Goal: Check status: Check status

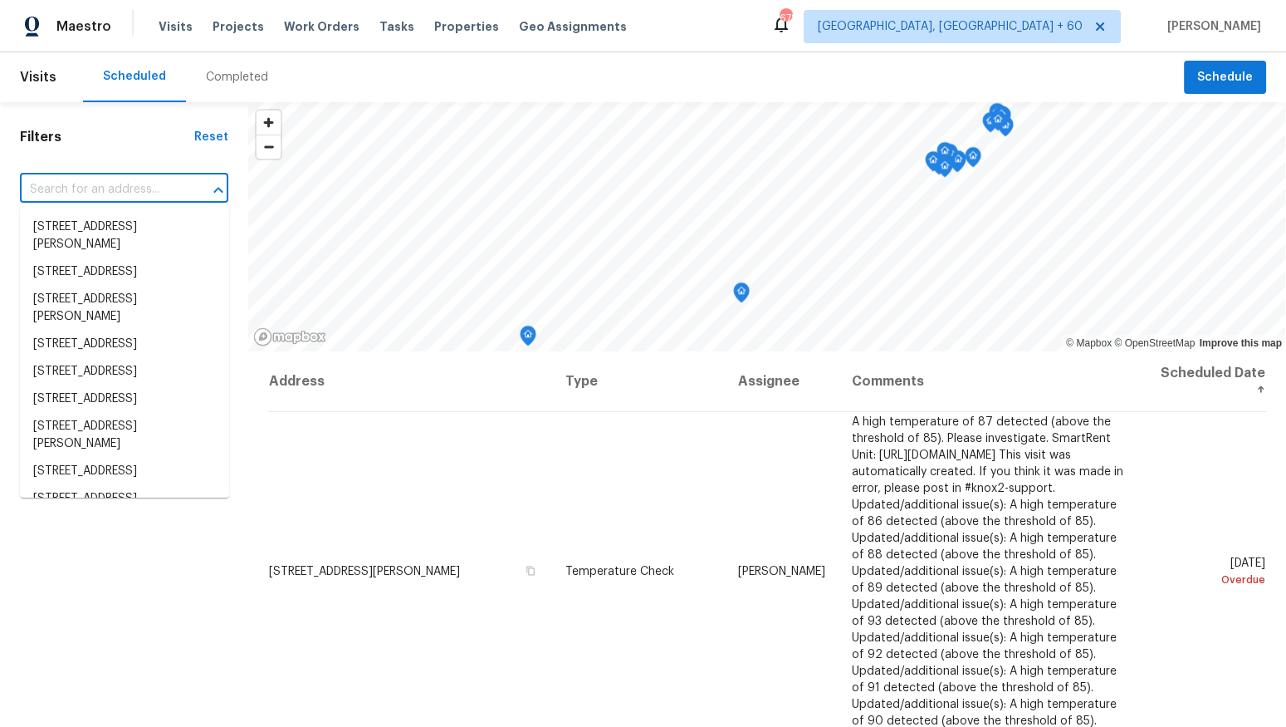
click at [132, 195] on input "text" at bounding box center [101, 190] width 162 height 26
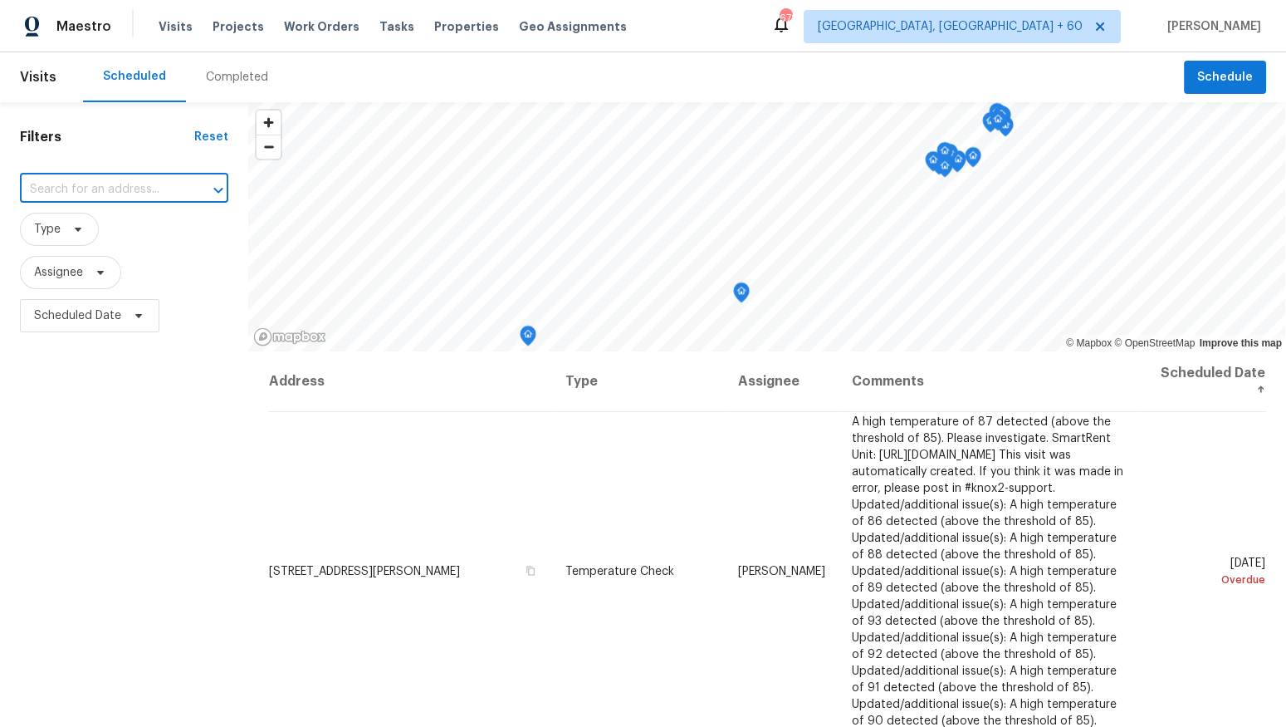
paste input "1877 Beaver Dam Ln"
type input "1877 Beaver Dam Ln"
click at [146, 232] on li "[STREET_ADDRESS]" at bounding box center [124, 226] width 209 height 27
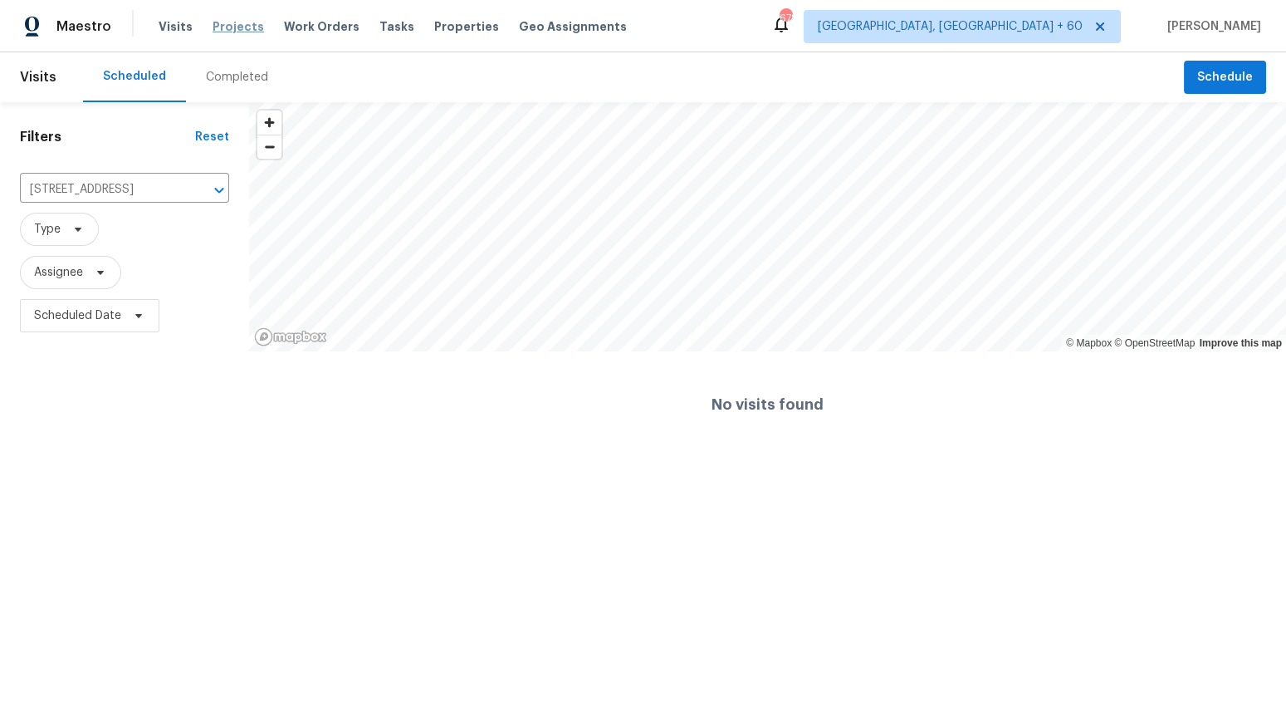
click at [235, 32] on span "Projects" at bounding box center [238, 26] width 51 height 17
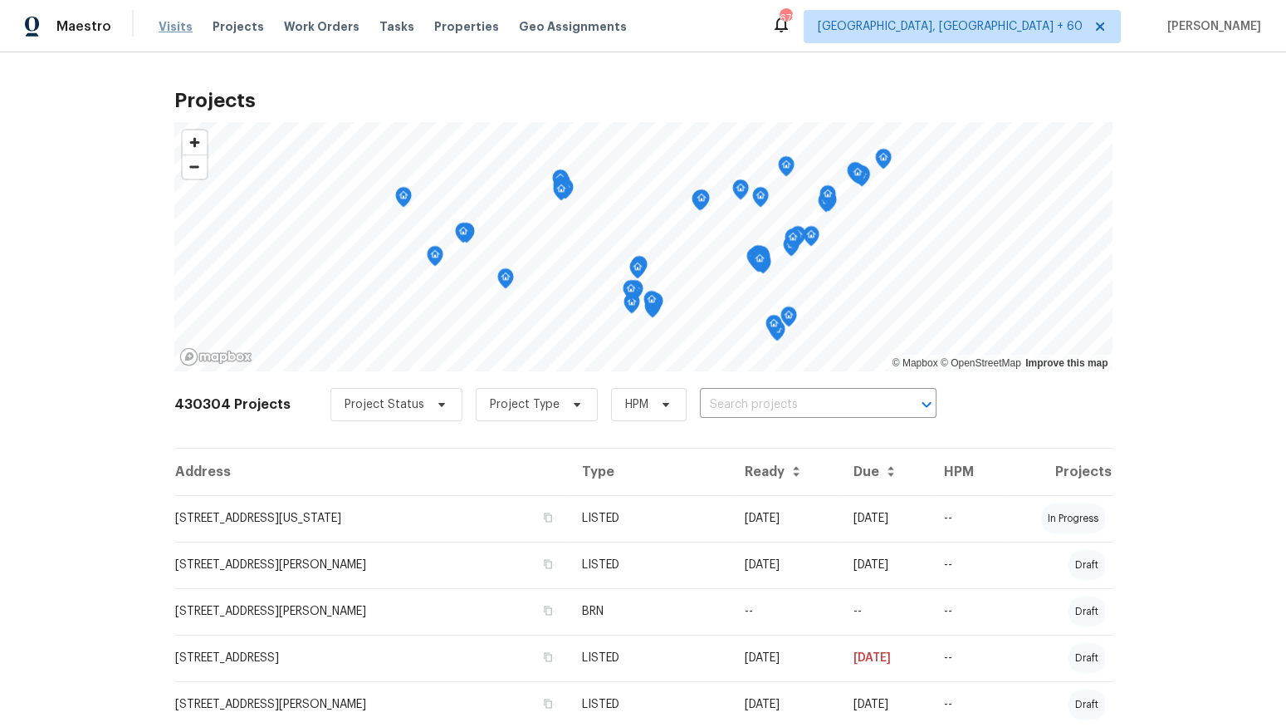
click at [165, 28] on span "Visits" at bounding box center [176, 26] width 34 height 17
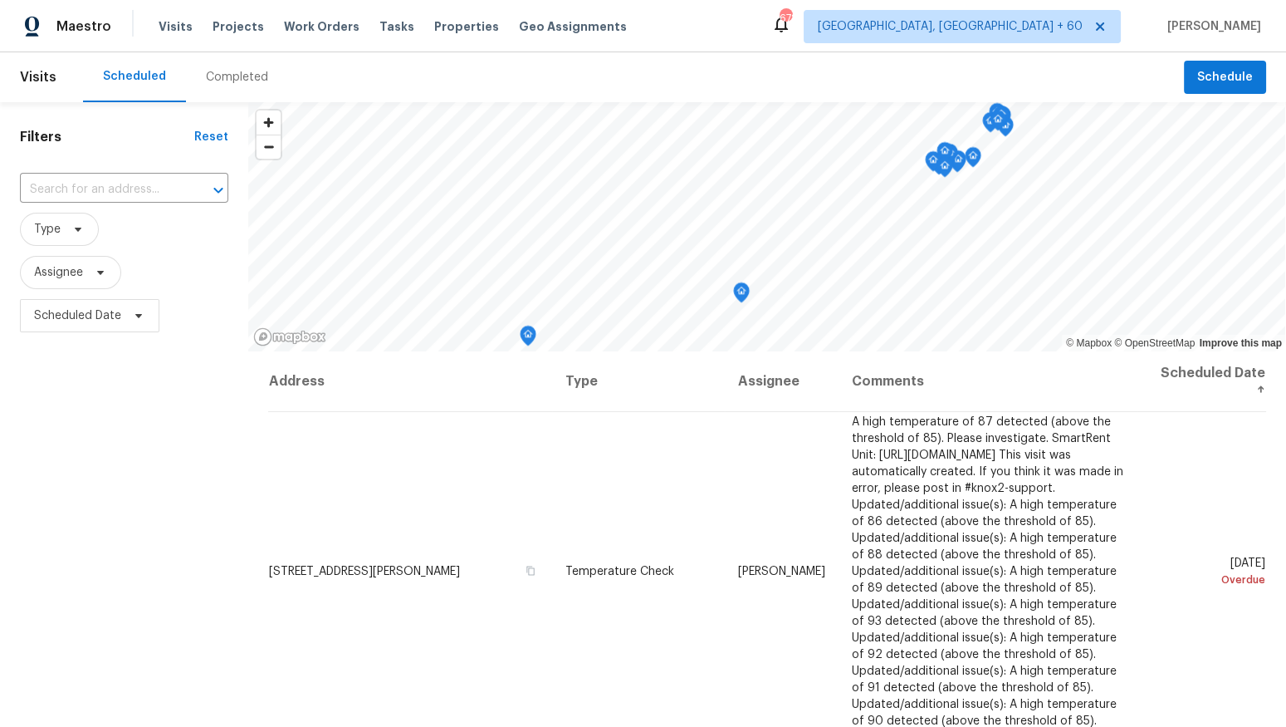
click at [220, 81] on div "Completed" at bounding box center [237, 77] width 62 height 17
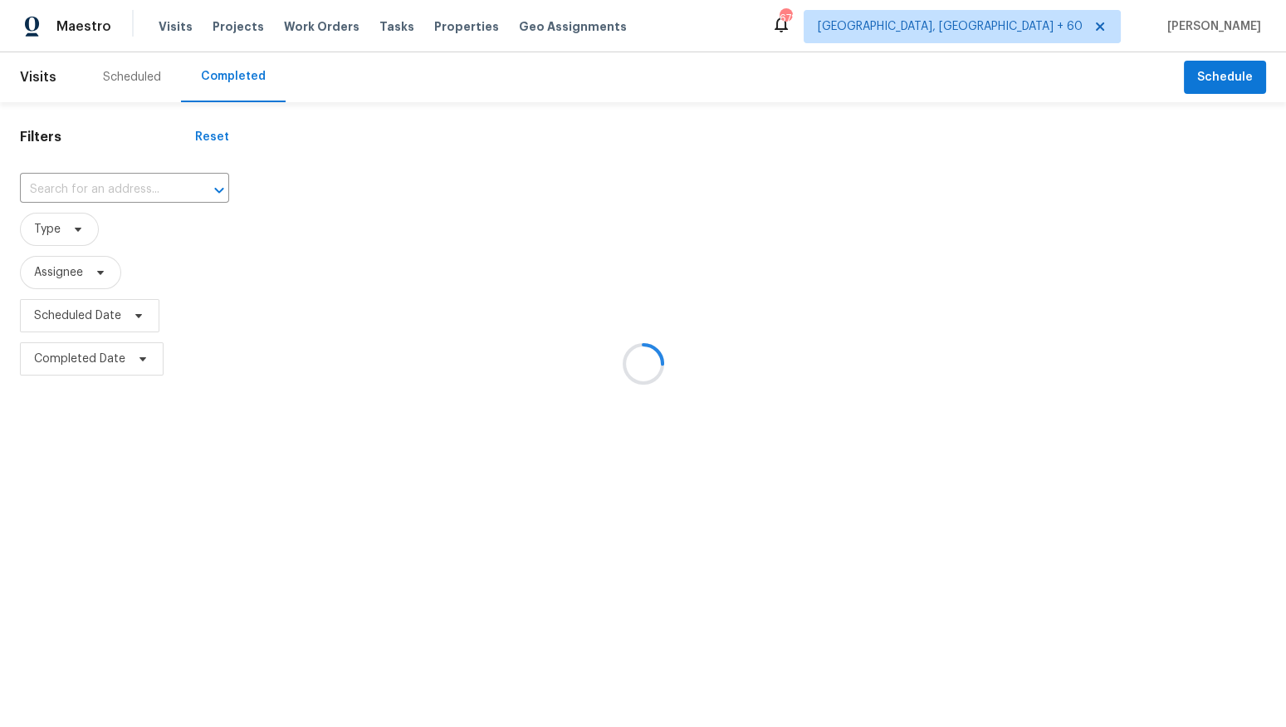
click at [114, 190] on div at bounding box center [643, 363] width 1286 height 727
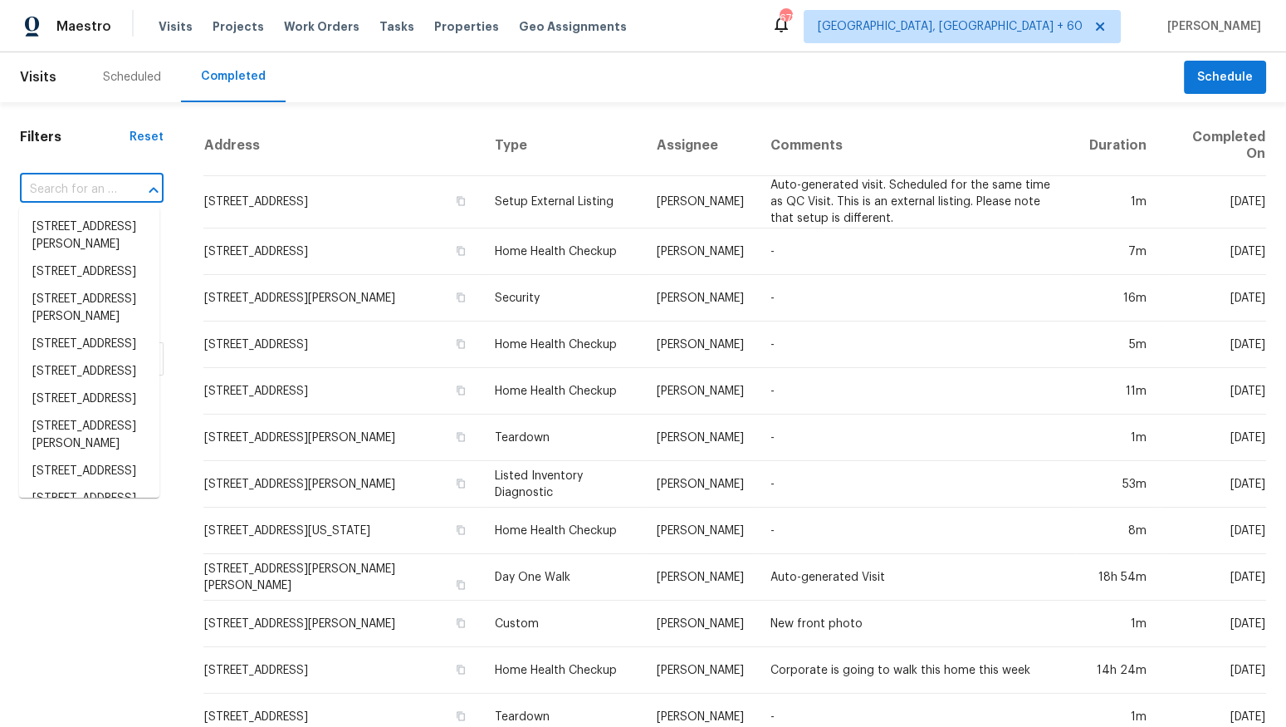
click at [96, 190] on input "text" at bounding box center [68, 190] width 97 height 26
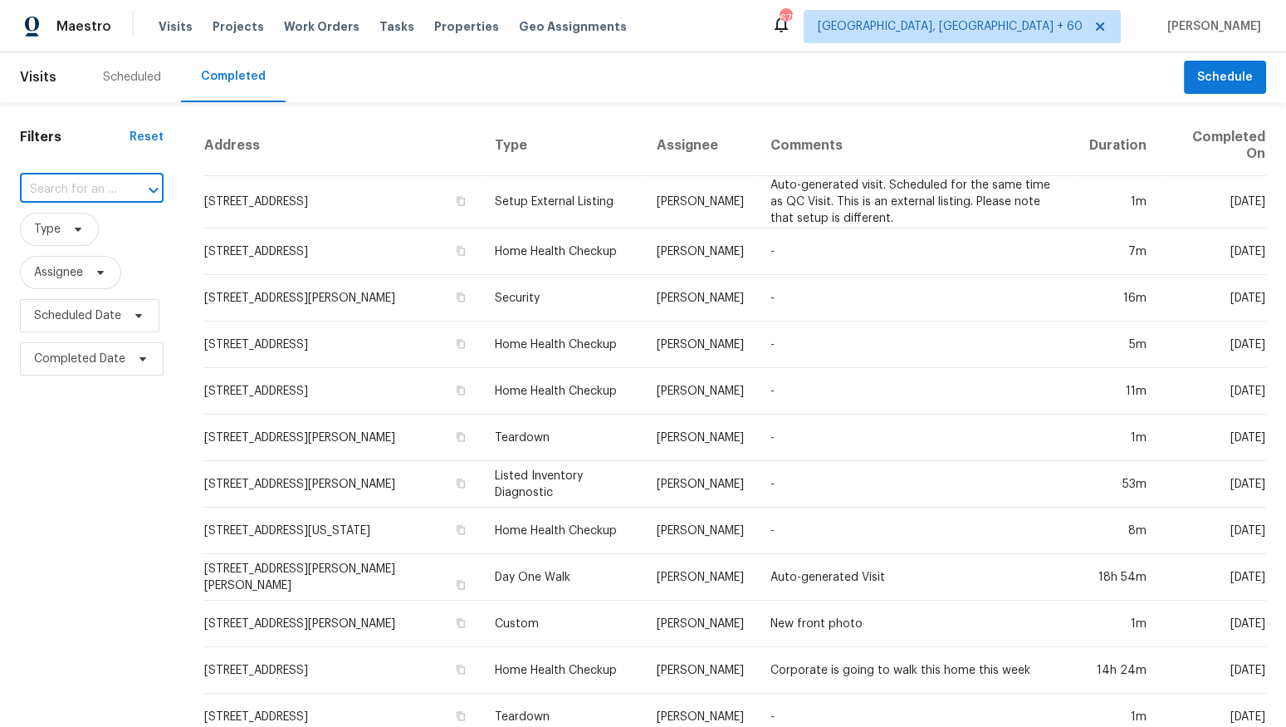
paste input "1877 Beaver Dam Ln"
type input "1877 Beaver Dam Ln"
click at [86, 233] on li "[STREET_ADDRESS]" at bounding box center [89, 226] width 140 height 27
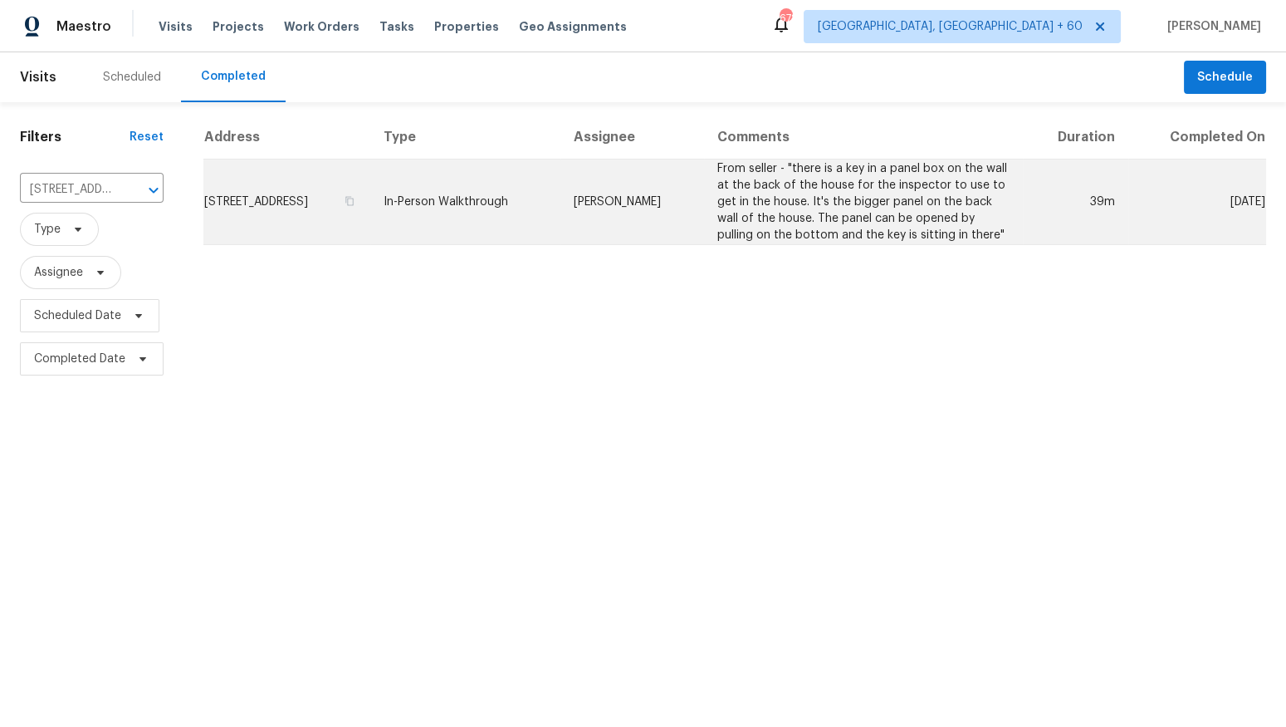
click at [370, 194] on td "[STREET_ADDRESS]" at bounding box center [286, 202] width 167 height 86
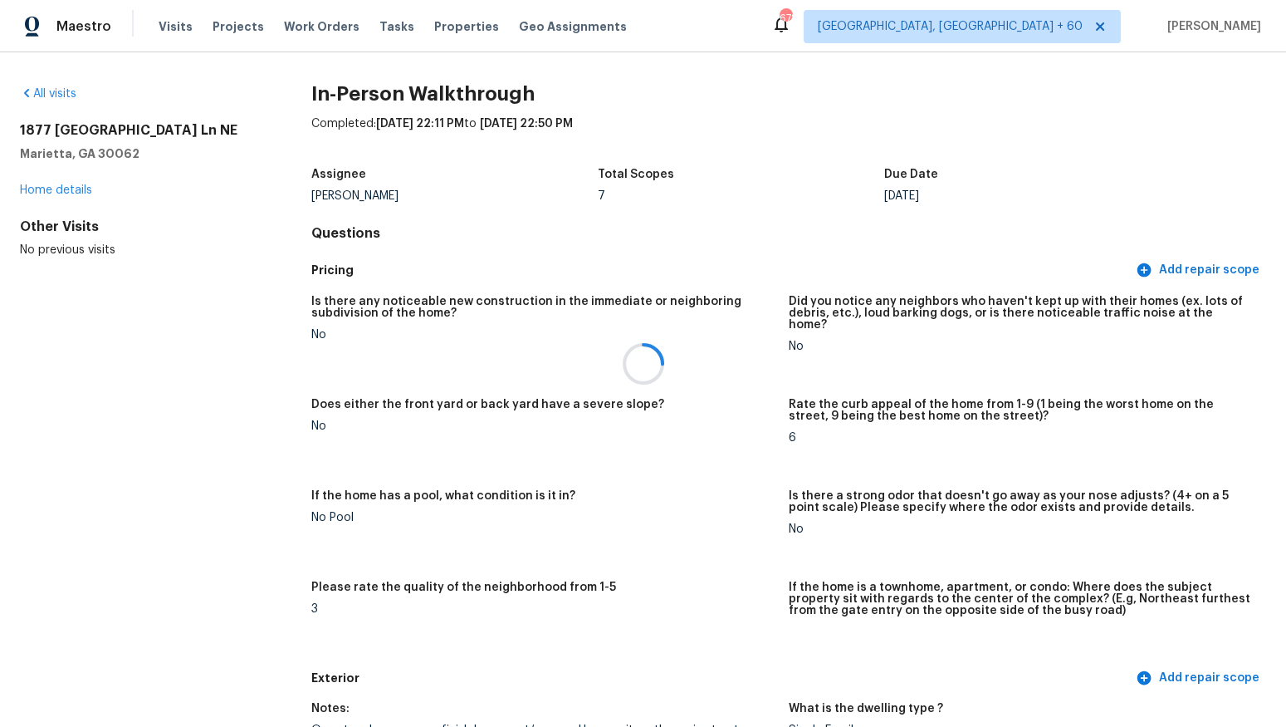
click at [76, 185] on div at bounding box center [643, 363] width 1286 height 727
click at [80, 189] on link "Home details" at bounding box center [56, 190] width 72 height 12
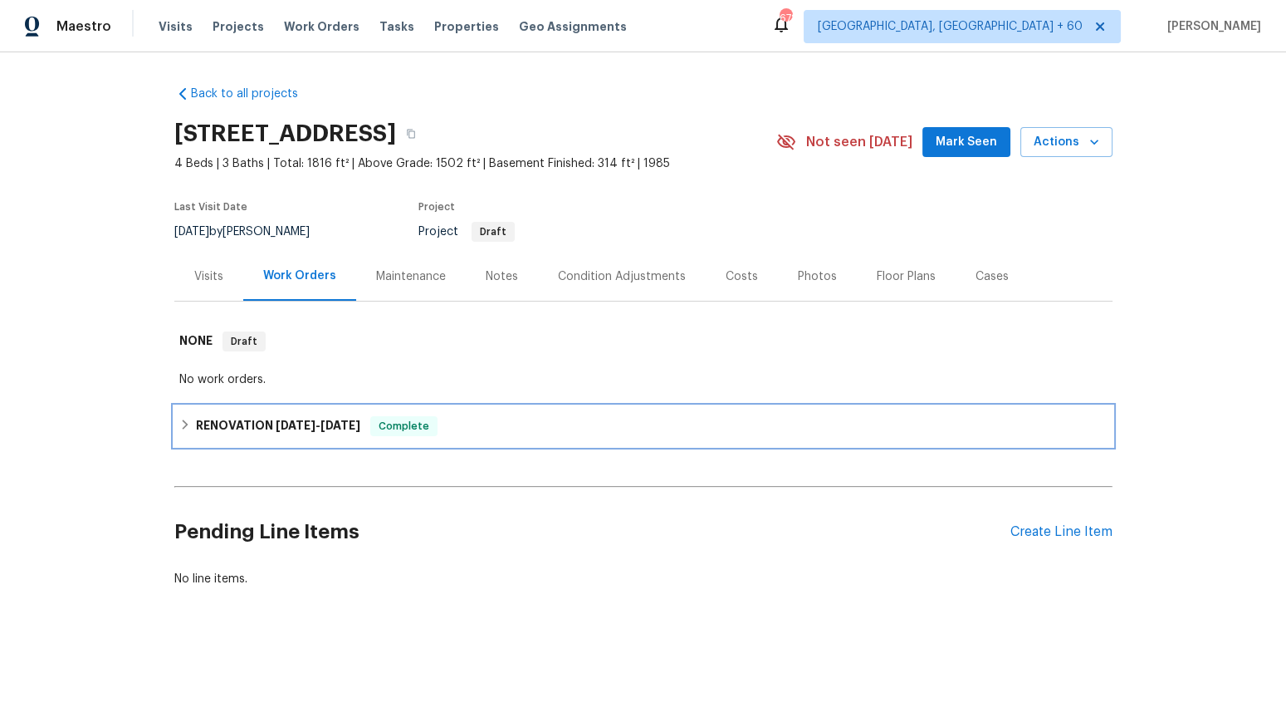
click at [499, 434] on div "RENOVATION [DATE] - [DATE] Complete" at bounding box center [643, 426] width 928 height 20
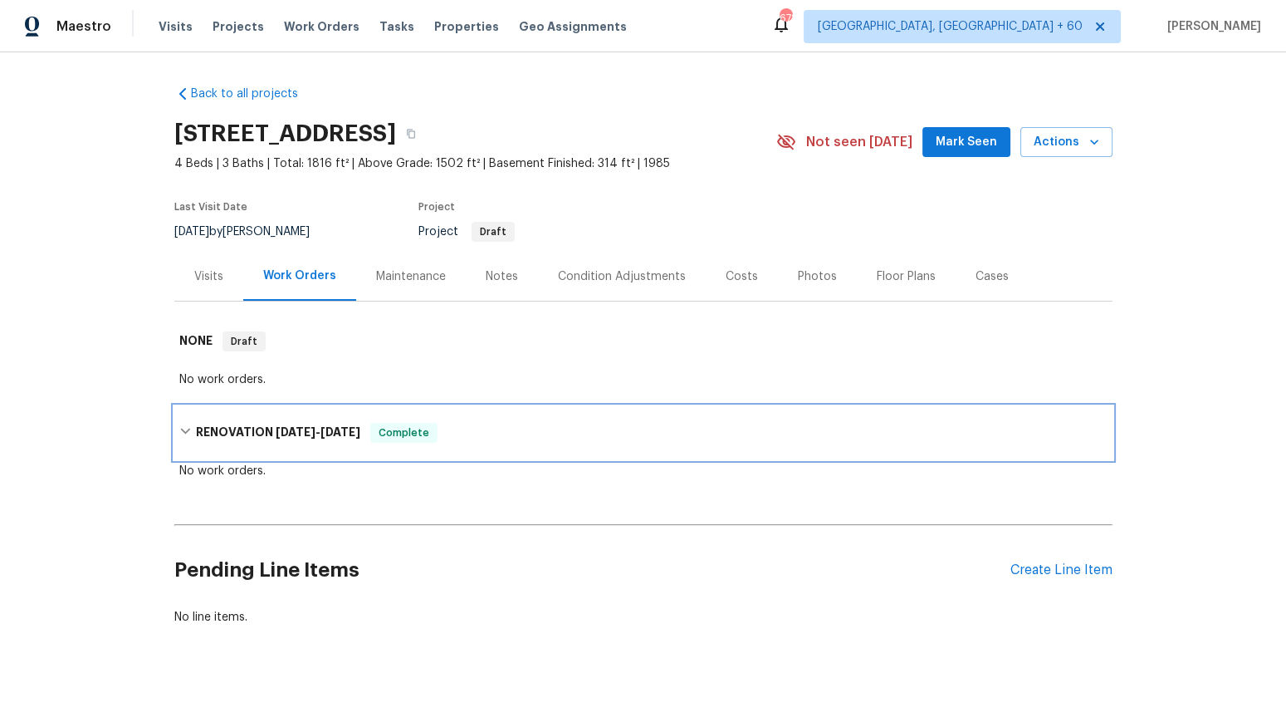
scroll to position [9, 0]
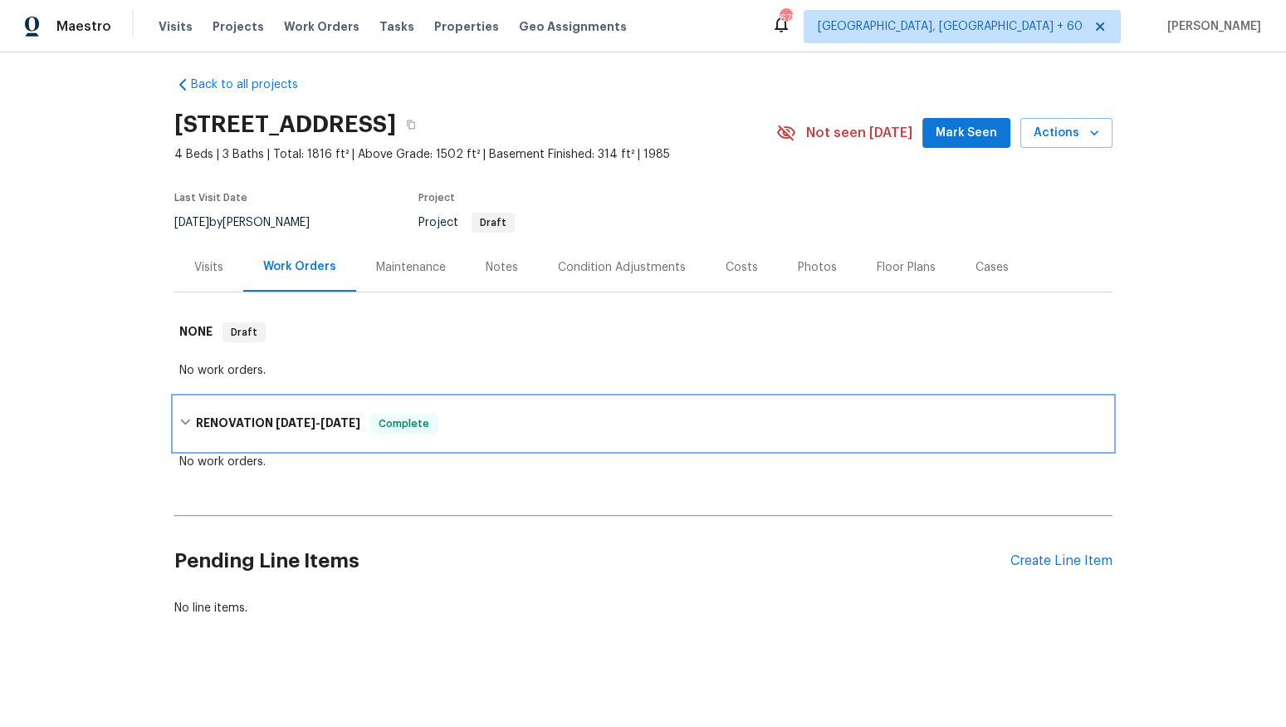
click at [461, 419] on div "RENOVATION [DATE] - [DATE] Complete" at bounding box center [643, 424] width 928 height 20
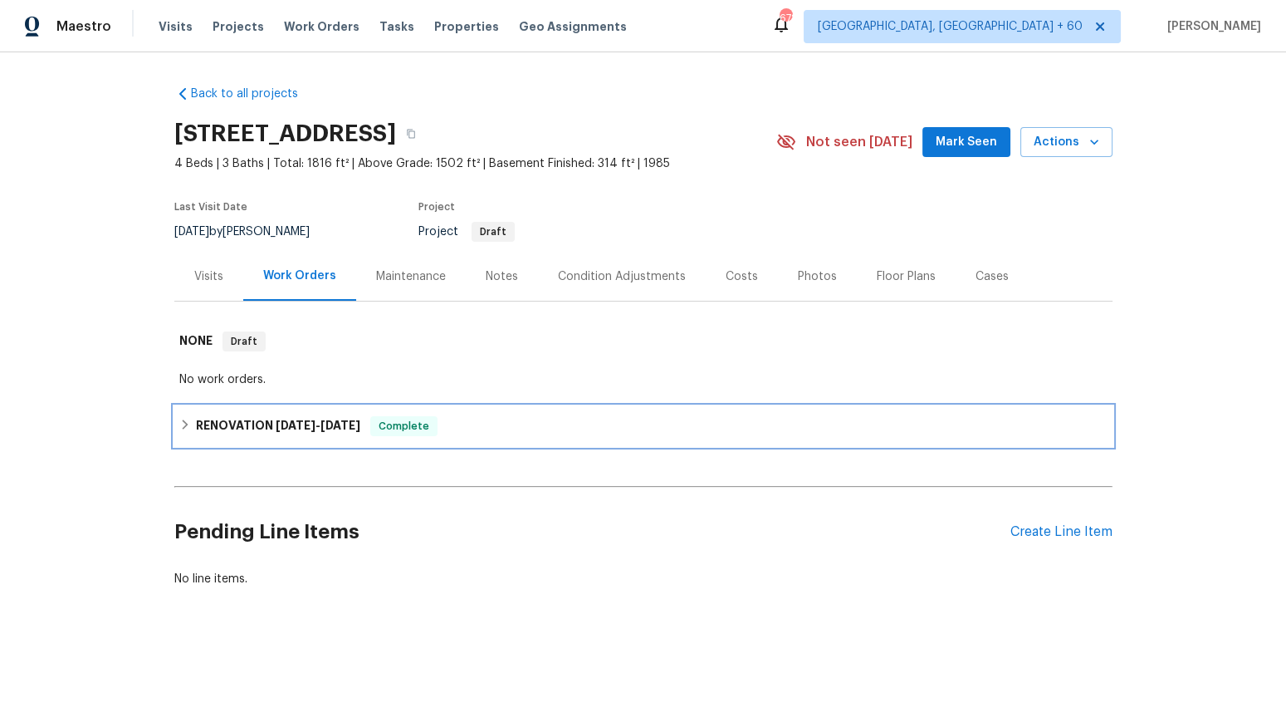
scroll to position [0, 0]
click at [218, 426] on h6 "RENOVATION [DATE] - [DATE]" at bounding box center [278, 426] width 164 height 20
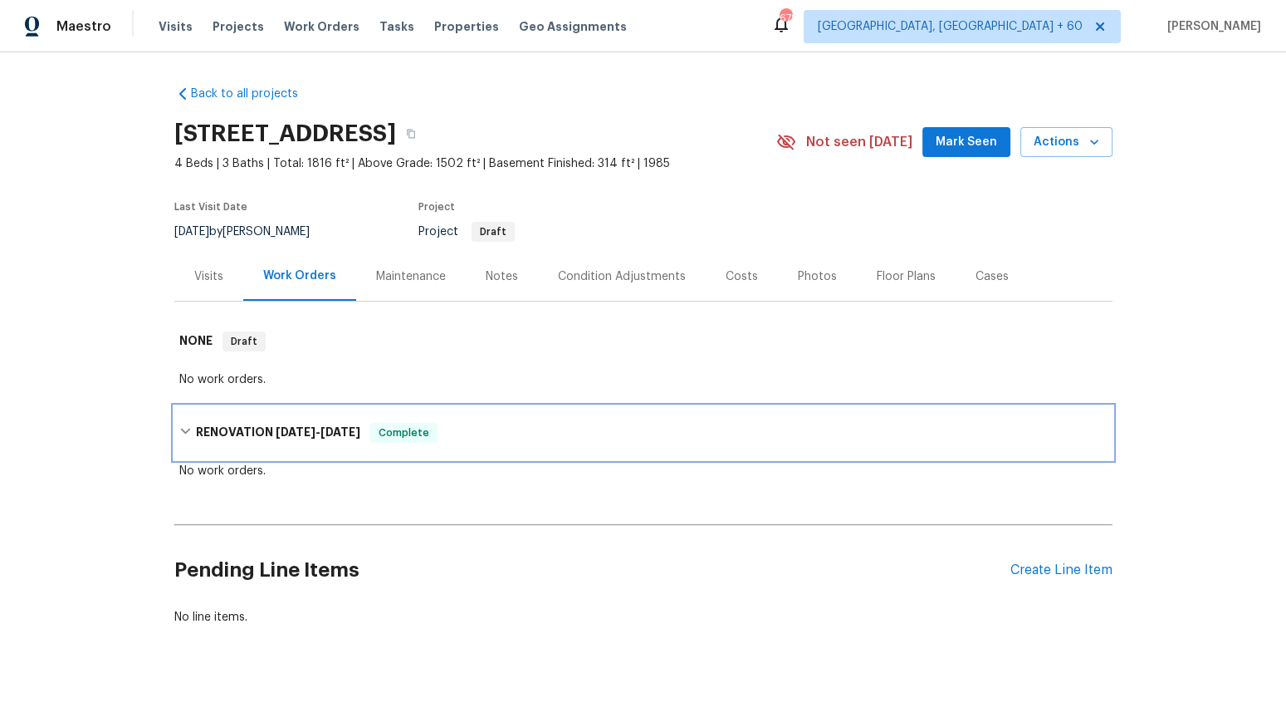
click at [281, 432] on span "[DATE]" at bounding box center [296, 432] width 40 height 12
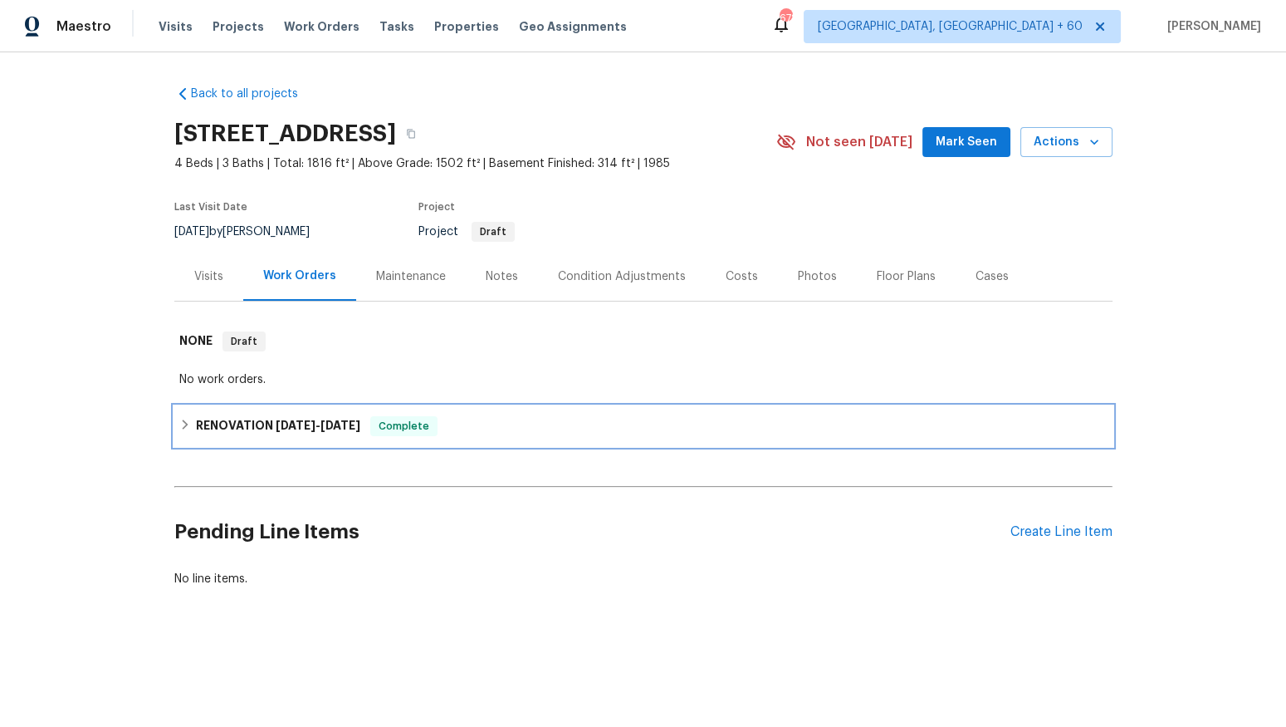
click at [281, 432] on h6 "RENOVATION [DATE] - [DATE]" at bounding box center [278, 426] width 164 height 20
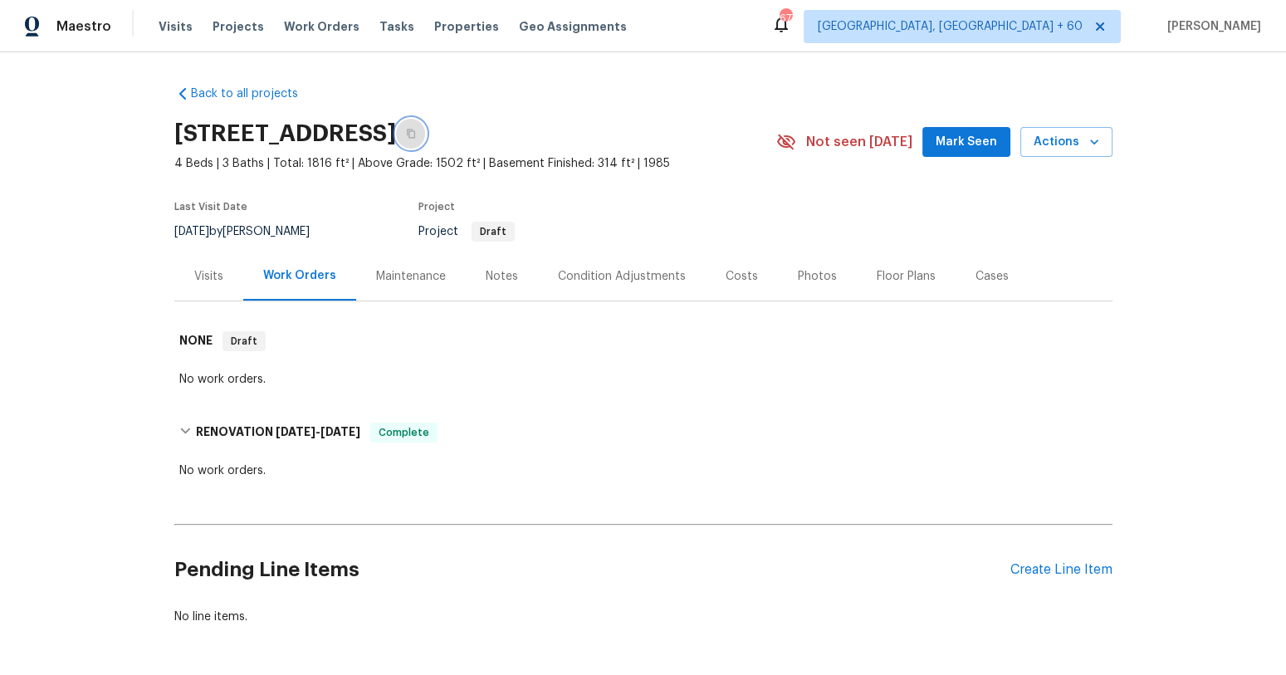
click at [416, 138] on icon "button" at bounding box center [411, 134] width 10 height 10
